Goal: Find contact information: Find contact information

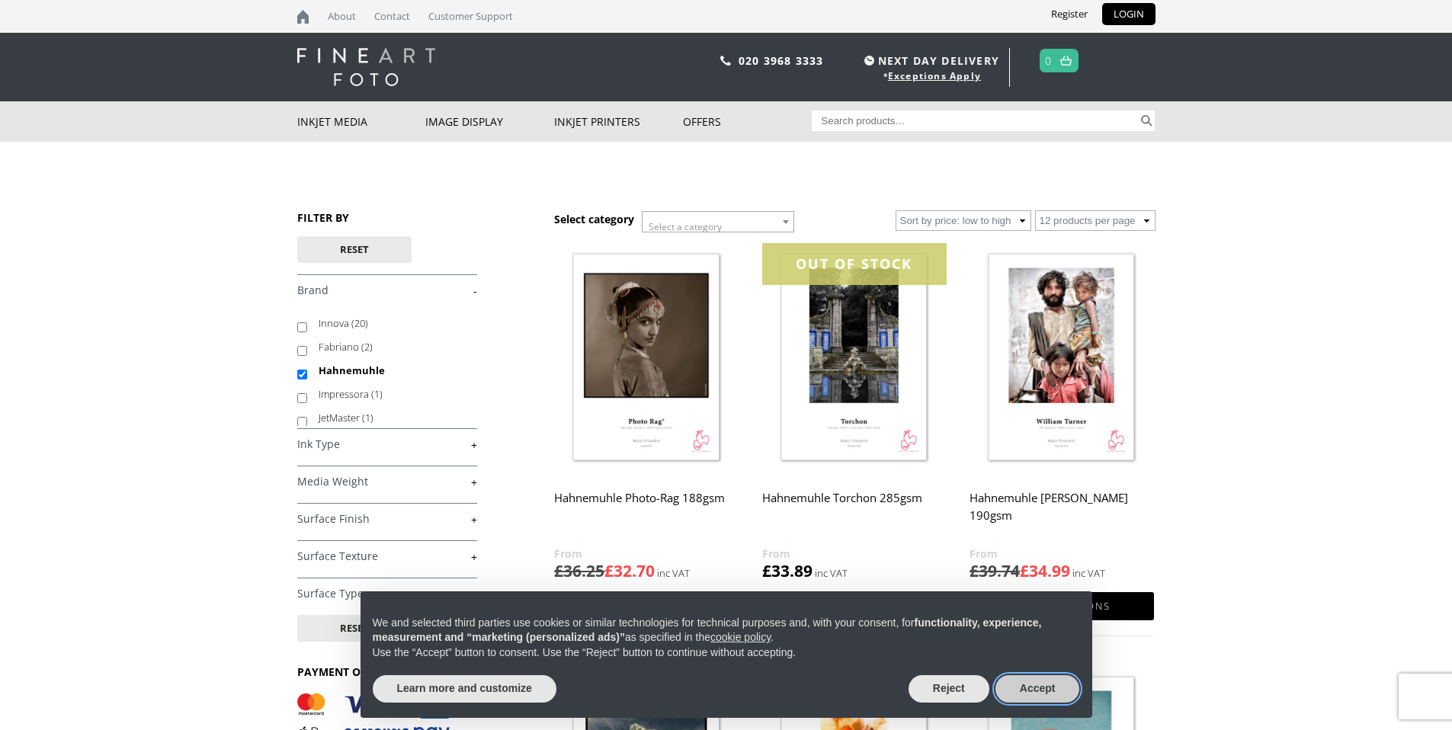
click at [1036, 692] on button "Accept" at bounding box center [1037, 688] width 85 height 27
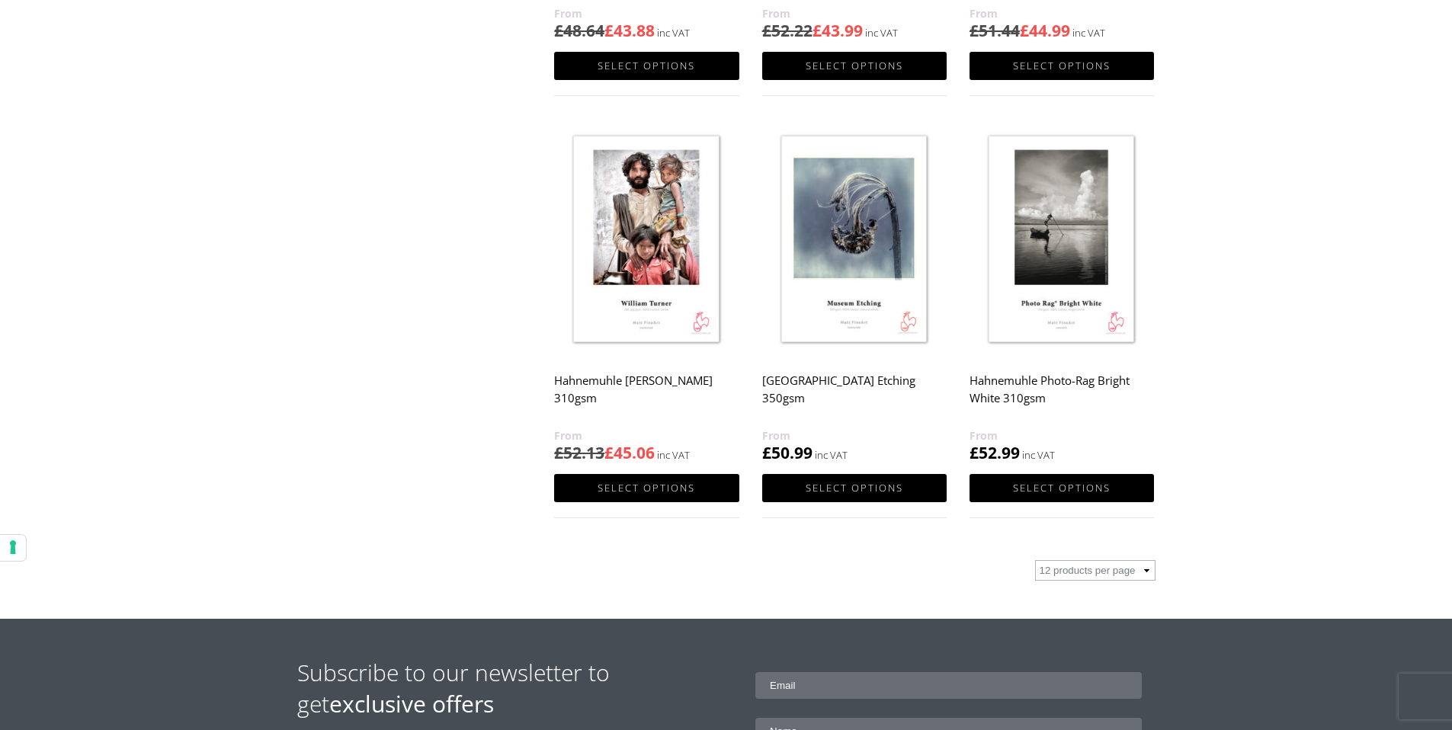
scroll to position [1730, 0]
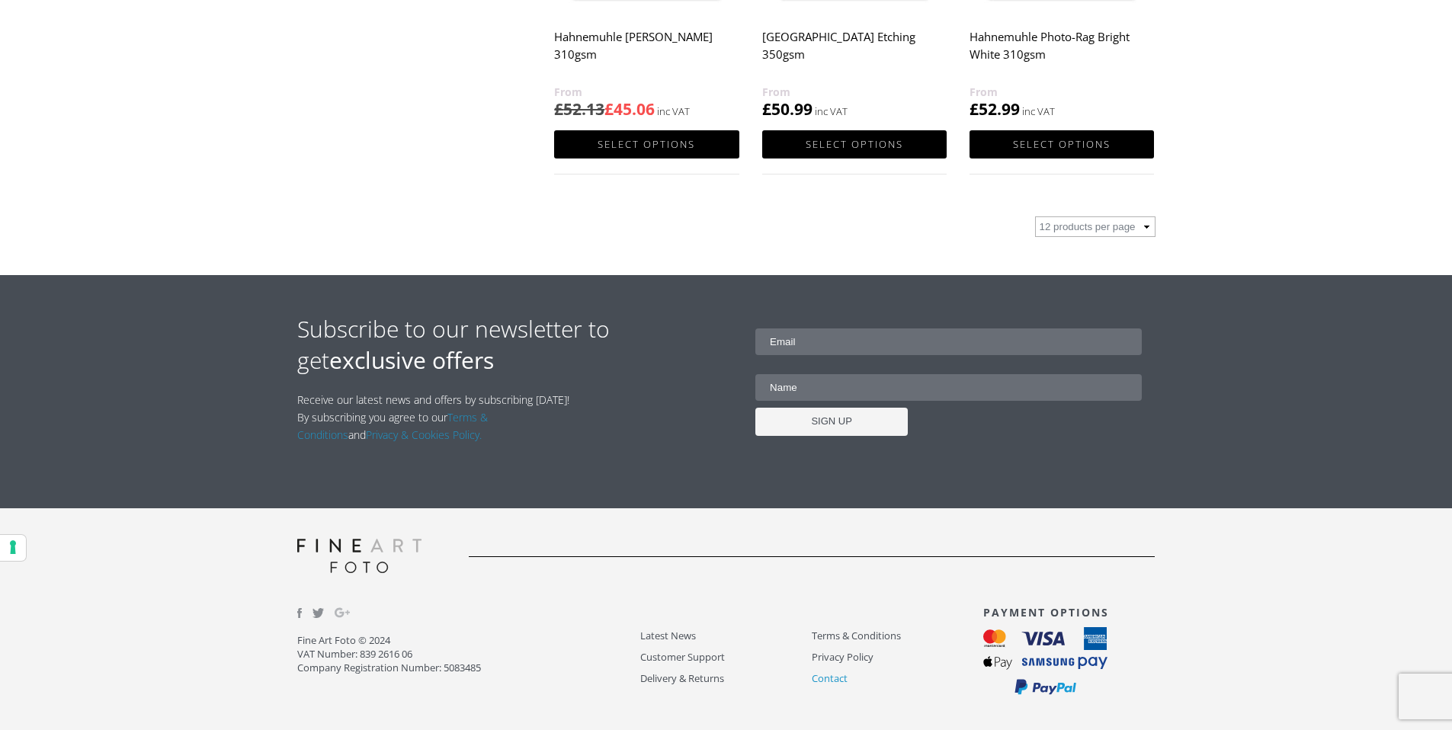
click at [823, 679] on link "Contact" at bounding box center [897, 679] width 171 height 18
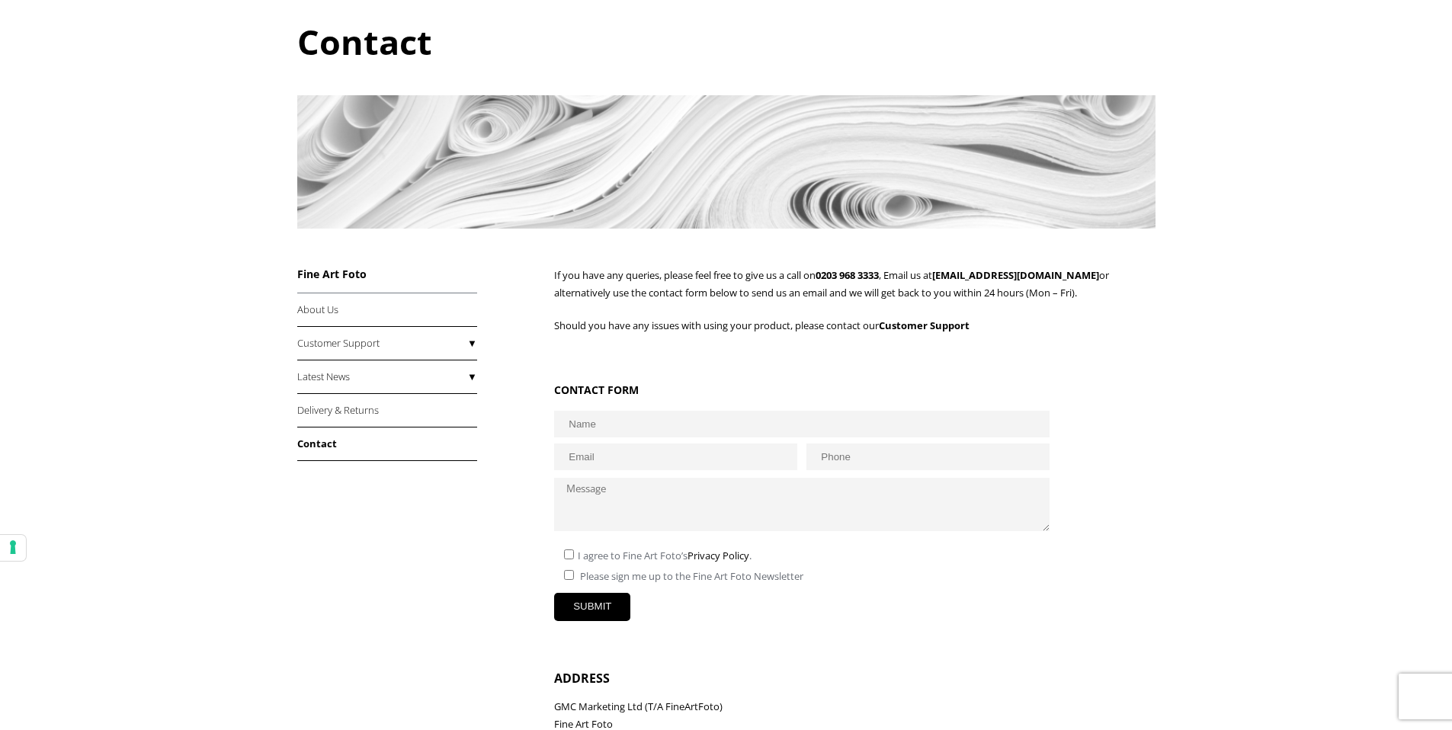
scroll to position [158, 0]
